Goal: Navigation & Orientation: Find specific page/section

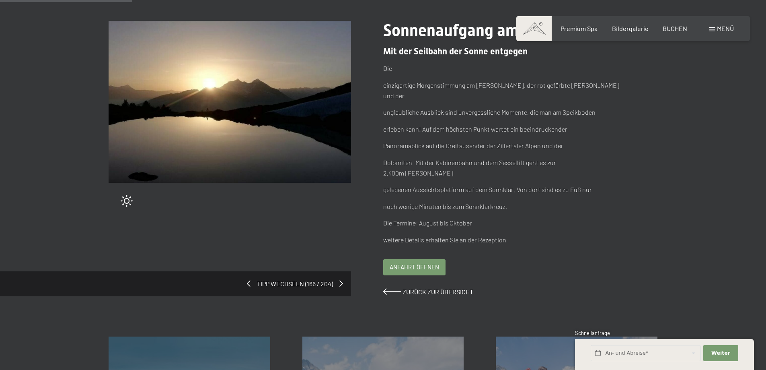
scroll to position [107, 0]
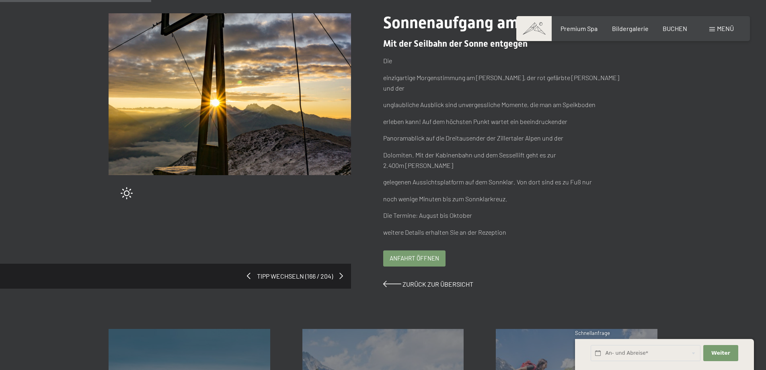
click at [417, 254] on span "Anfahrt öffnen" at bounding box center [414, 258] width 49 height 8
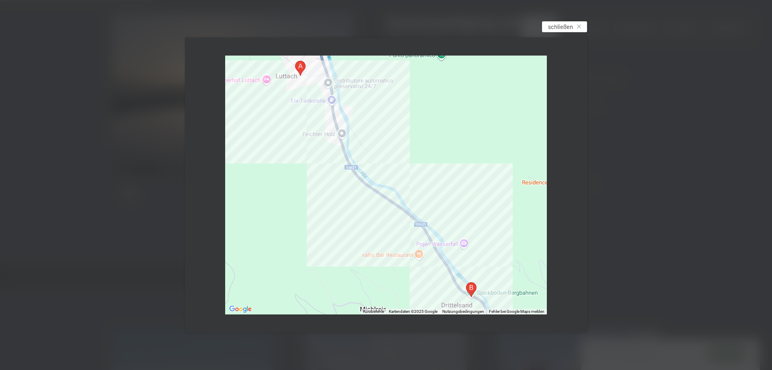
click at [565, 25] on span "schließen" at bounding box center [560, 27] width 25 height 8
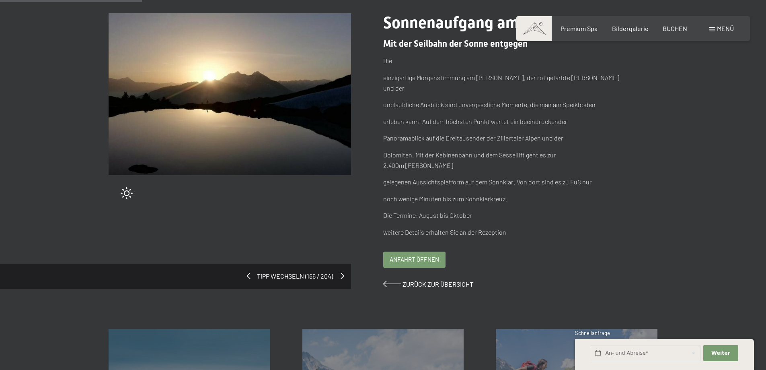
click at [342, 272] on span at bounding box center [343, 275] width 4 height 6
